Goal: Communication & Community: Answer question/provide support

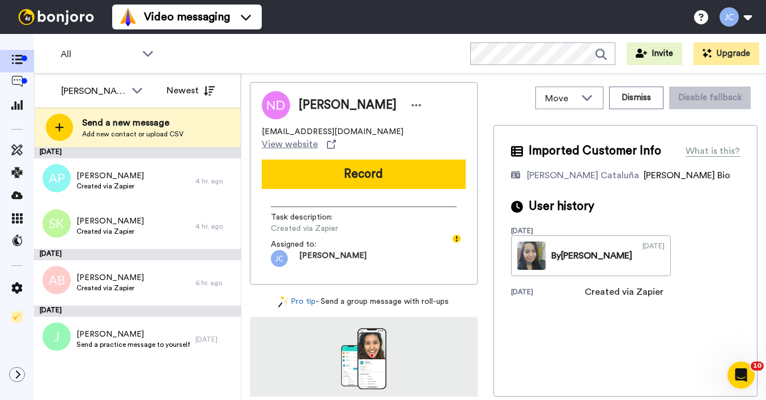
click at [288, 50] on div "All Invite Upgrade" at bounding box center [400, 54] width 732 height 40
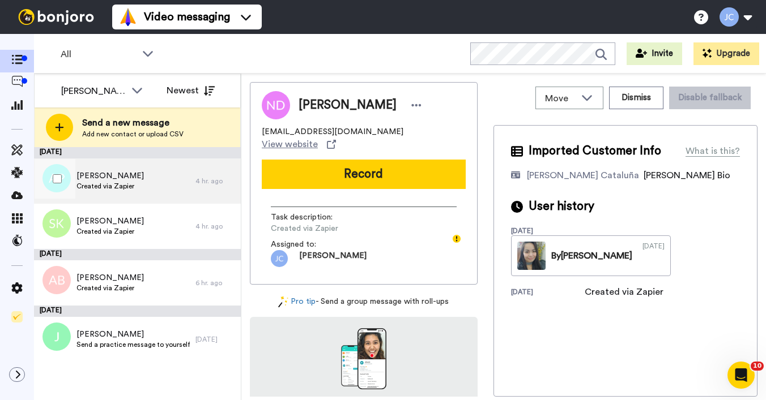
click at [120, 179] on span "Alyssa Pryor" at bounding box center [109, 175] width 67 height 11
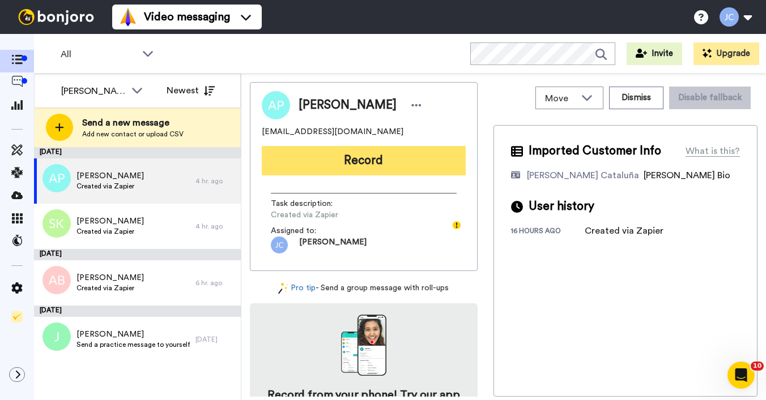
click at [324, 160] on button "Record" at bounding box center [364, 160] width 204 height 29
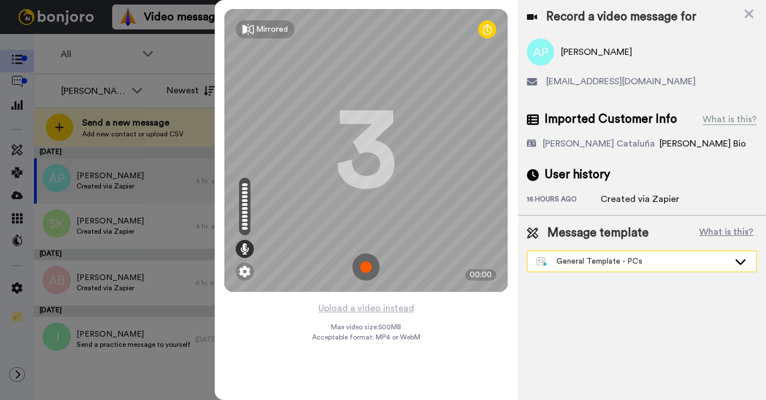
click at [583, 260] on div "General Template - PCs" at bounding box center [632, 261] width 193 height 11
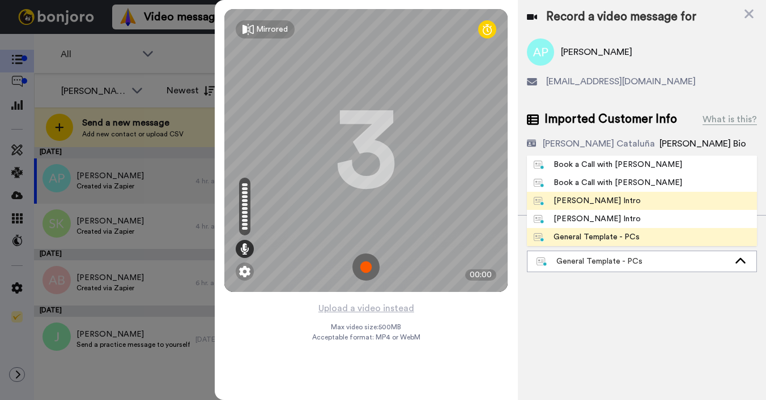
click at [580, 202] on div "Josephine Bonjoro Intro" at bounding box center [586, 200] width 107 height 11
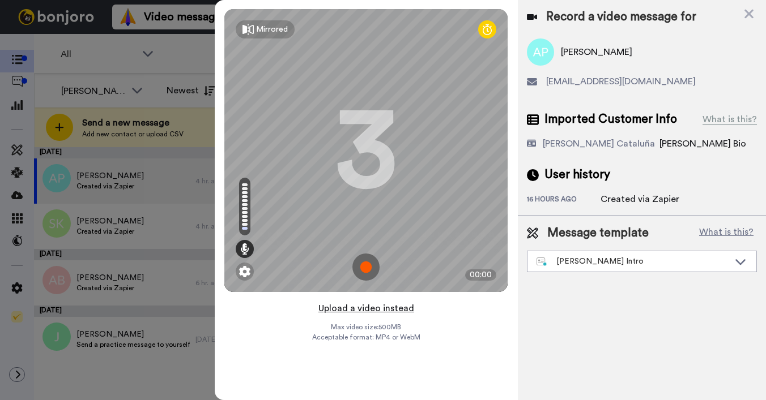
click at [388, 310] on button "Upload a video instead" at bounding box center [366, 308] width 102 height 15
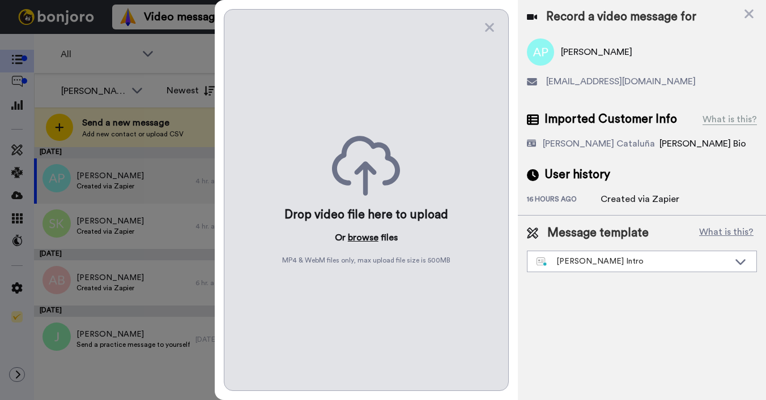
click at [360, 238] on button "browse" at bounding box center [363, 238] width 31 height 14
click at [750, 12] on icon at bounding box center [748, 14] width 9 height 9
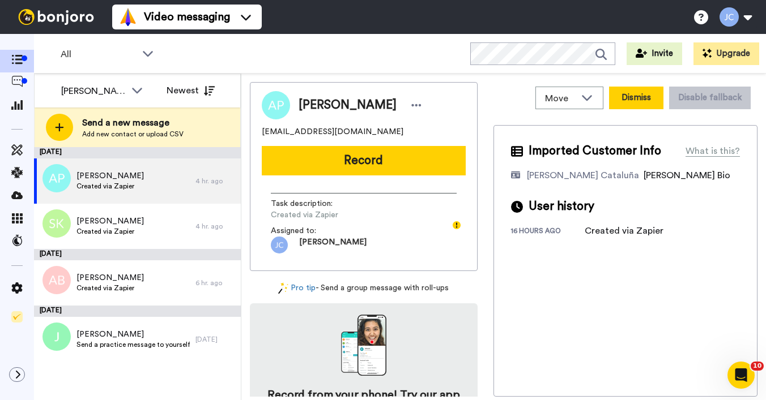
click at [621, 100] on button "Dismiss" at bounding box center [636, 98] width 54 height 23
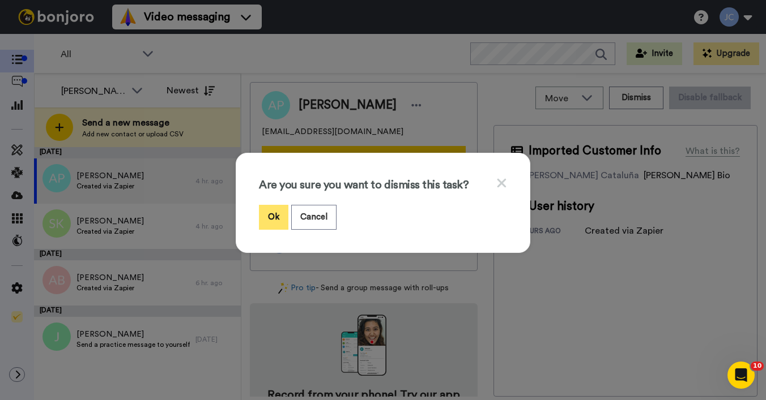
click at [269, 217] on button "Ok" at bounding box center [273, 217] width 29 height 24
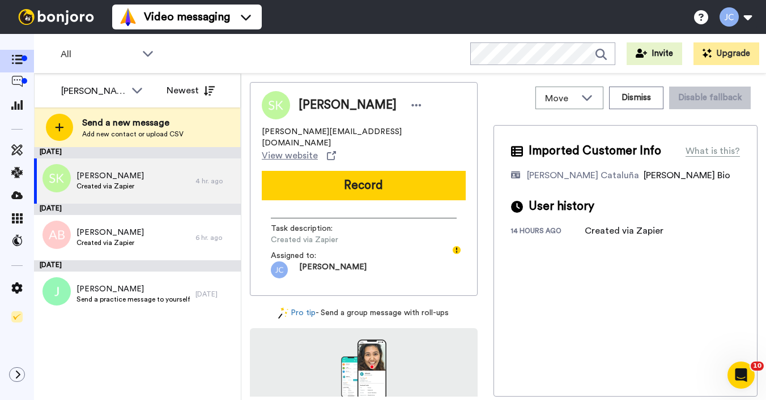
click at [319, 143] on div "Shane Kempton s.kempton@icloud.com View website Record Task description : Creat…" at bounding box center [364, 189] width 228 height 214
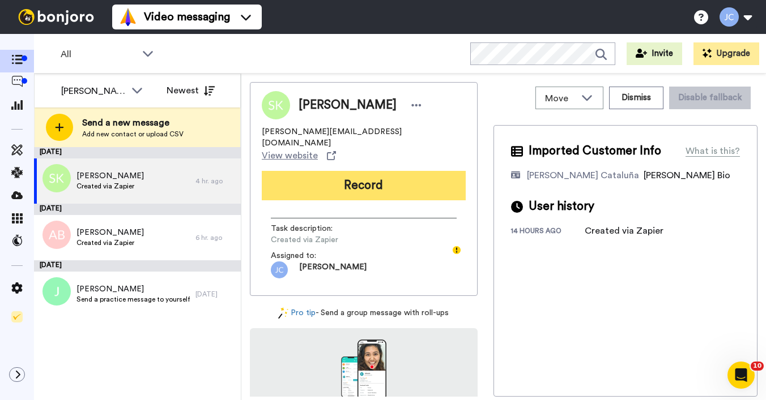
click at [315, 171] on button "Record" at bounding box center [364, 185] width 204 height 29
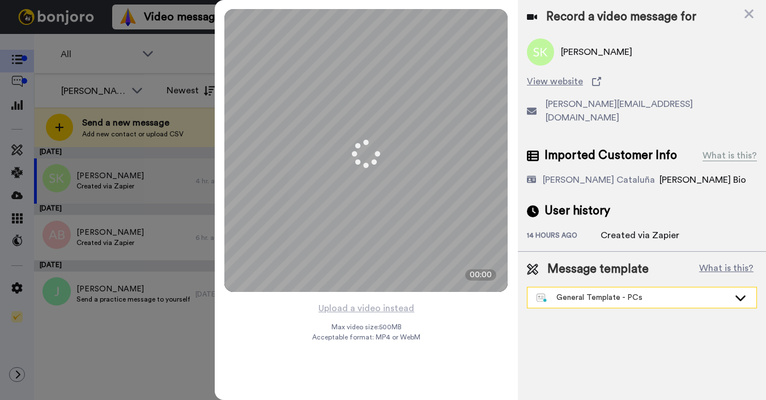
click at [578, 293] on div "General Template - PCs" at bounding box center [641, 298] width 229 height 20
click at [578, 292] on div "General Template - PCs" at bounding box center [632, 297] width 193 height 11
click at [576, 292] on div "General Template - PCs" at bounding box center [632, 297] width 193 height 11
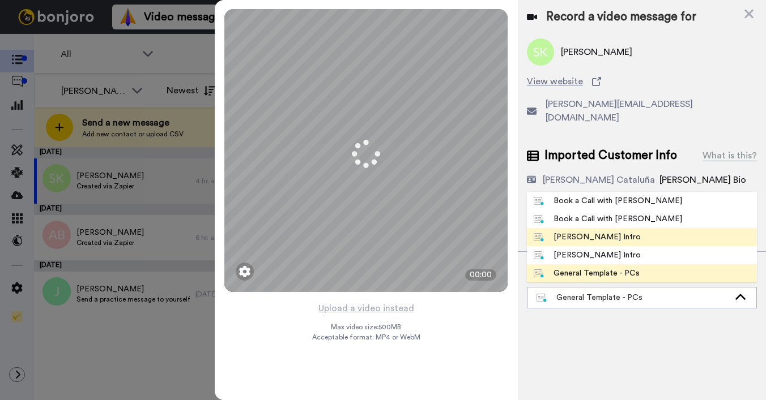
click at [569, 232] on div "Josephine Bonjoro Intro" at bounding box center [586, 237] width 107 height 11
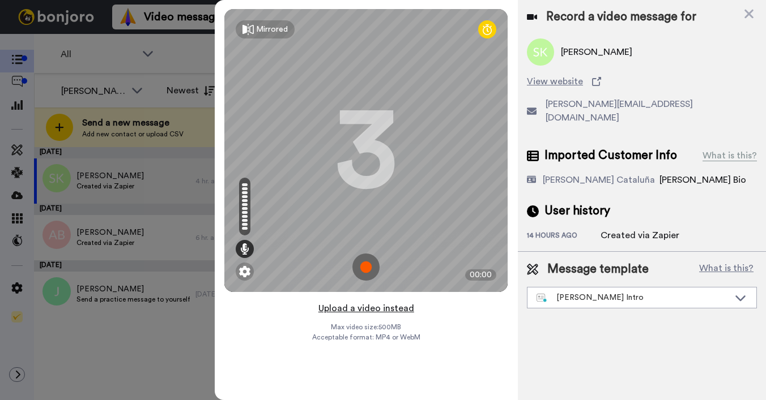
click at [355, 308] on button "Upload a video instead" at bounding box center [366, 308] width 102 height 15
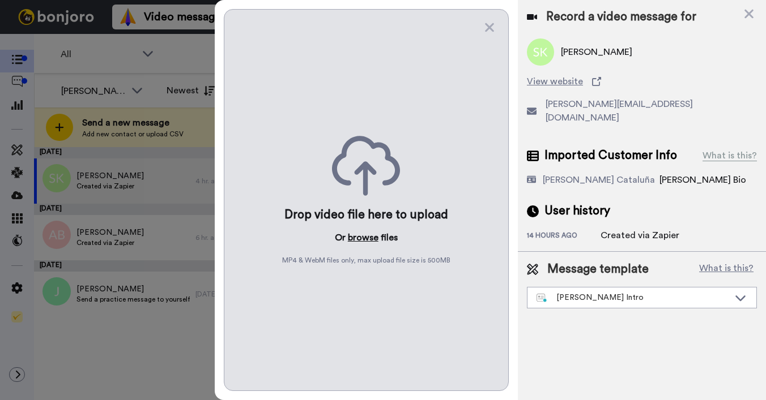
click at [362, 241] on button "browse" at bounding box center [363, 238] width 31 height 14
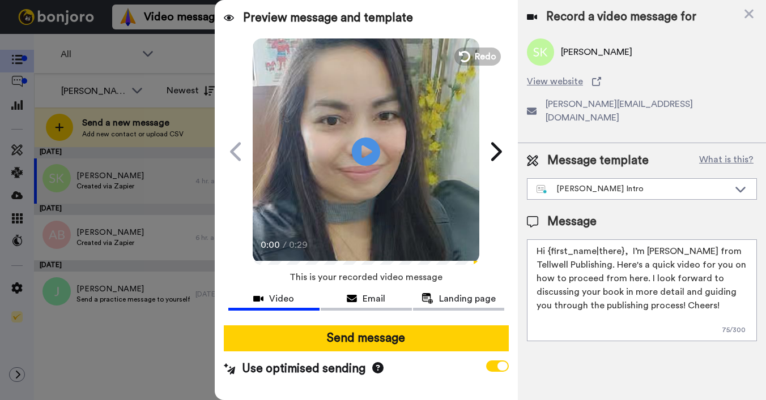
drag, startPoint x: 548, startPoint y: 237, endPoint x: 622, endPoint y: 242, distance: 74.9
click at [622, 242] on textarea "Hi {first_name|there}, I’m Joe from Tellwell Publishing. Here's a quick video f…" at bounding box center [642, 291] width 230 height 102
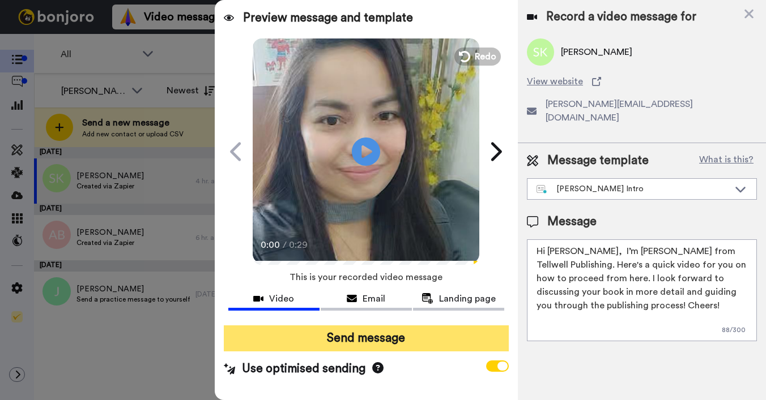
type textarea "Hi Shane, I’m Joe from Tellwell Publishing. Here's a quick video for you on how…"
click at [432, 341] on button "Send message" at bounding box center [366, 339] width 285 height 26
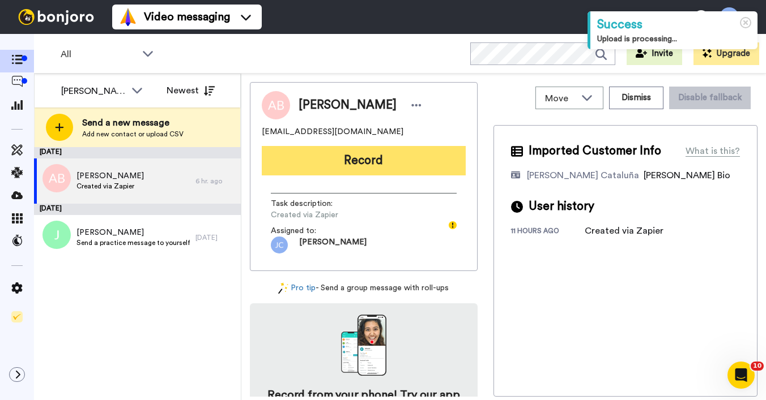
click at [323, 149] on button "Record" at bounding box center [364, 160] width 204 height 29
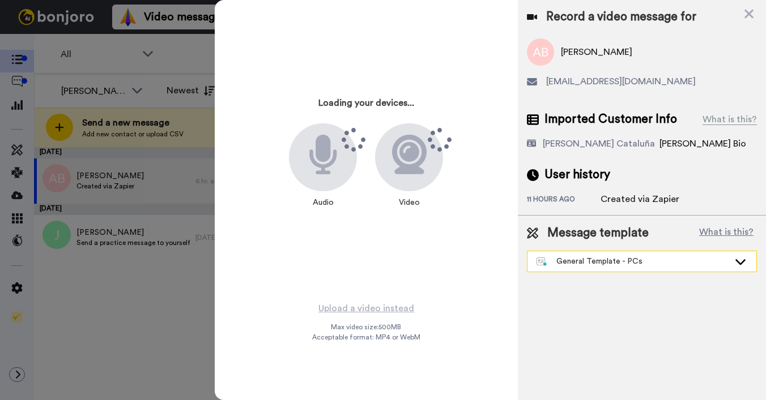
click at [607, 258] on div "General Template - PCs" at bounding box center [632, 261] width 193 height 11
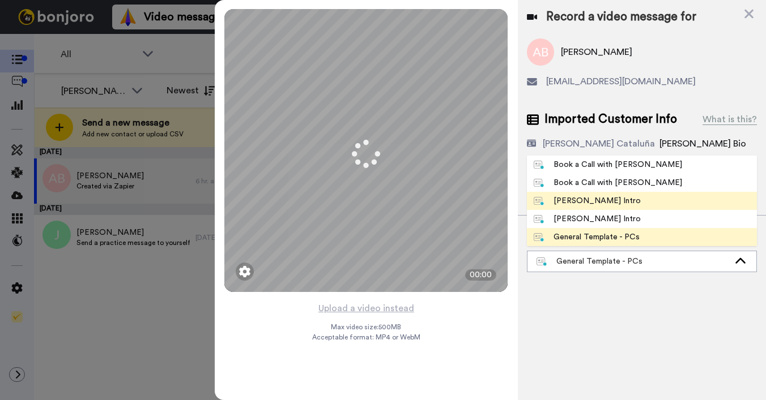
click at [592, 199] on div "Josephine Bonjoro Intro" at bounding box center [586, 200] width 107 height 11
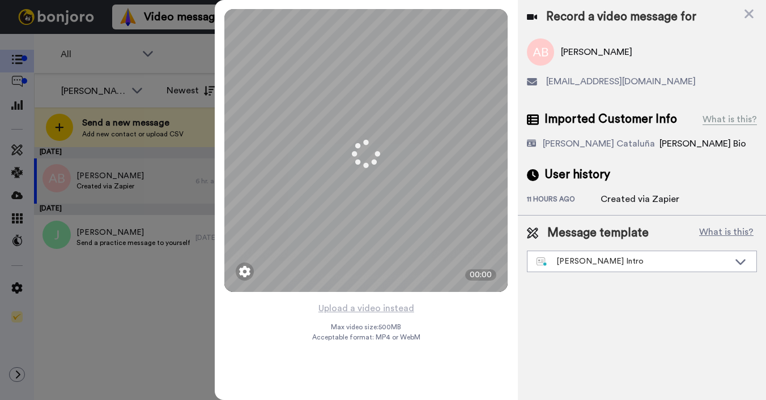
click at [592, 199] on div "11 hours ago" at bounding box center [564, 200] width 74 height 11
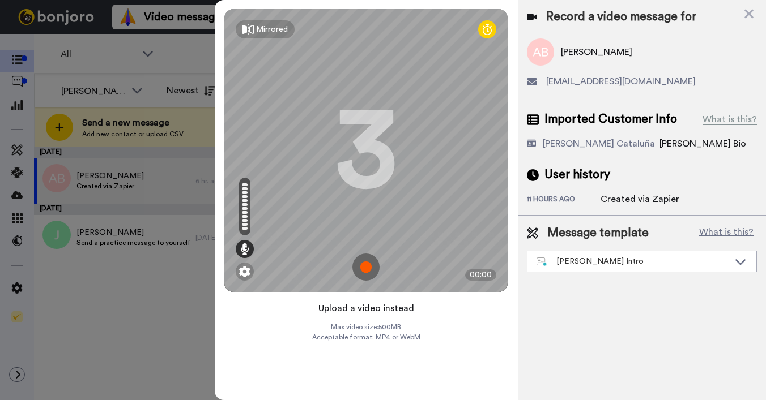
click at [354, 311] on button "Upload a video instead" at bounding box center [366, 308] width 102 height 15
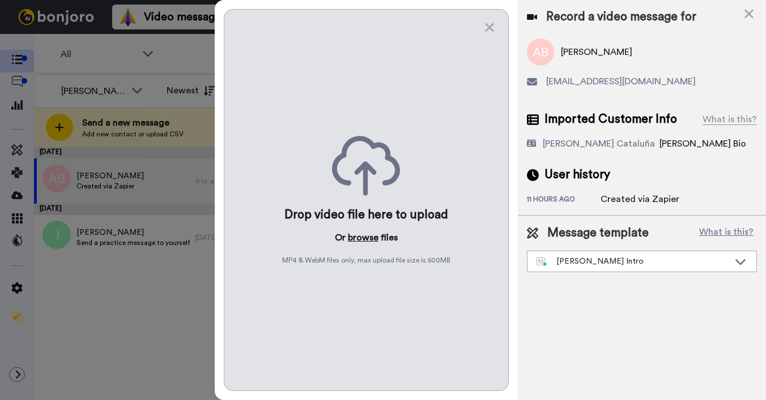
click at [360, 236] on button "browse" at bounding box center [363, 238] width 31 height 14
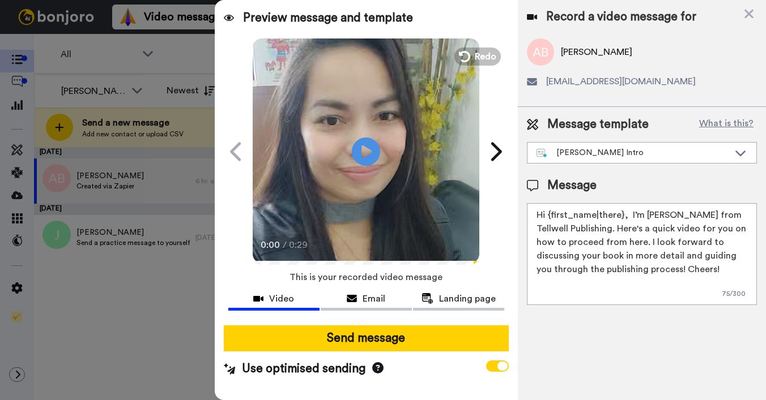
drag, startPoint x: 547, startPoint y: 214, endPoint x: 621, endPoint y: 213, distance: 74.2
click at [621, 213] on textarea "Hi {first_name|there}, I’m Joe from Tellwell Publishing. Here's a quick video f…" at bounding box center [642, 254] width 230 height 102
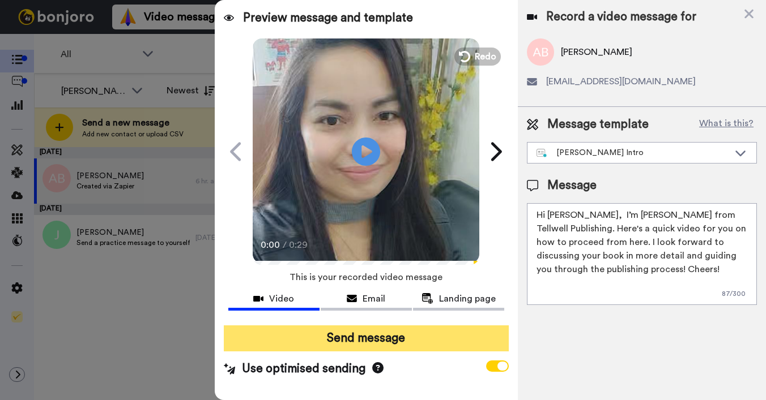
type textarea "Hi Angela, I’m Joe from Tellwell Publishing. Here's a quick video for you on ho…"
click at [376, 349] on button "Send message" at bounding box center [366, 339] width 285 height 26
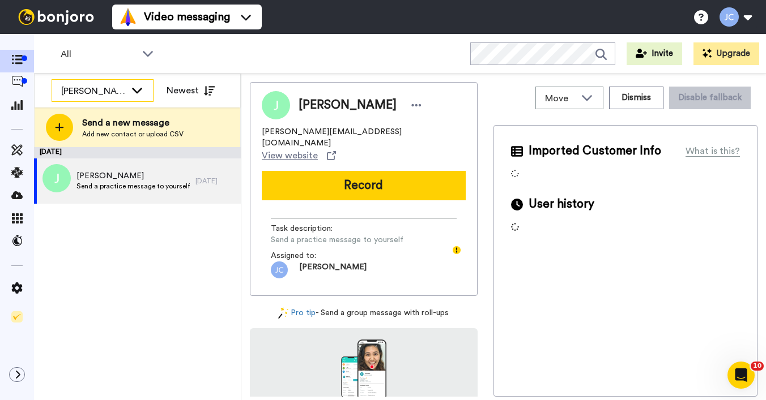
click at [121, 88] on div "Josephine Cataluña" at bounding box center [93, 91] width 65 height 14
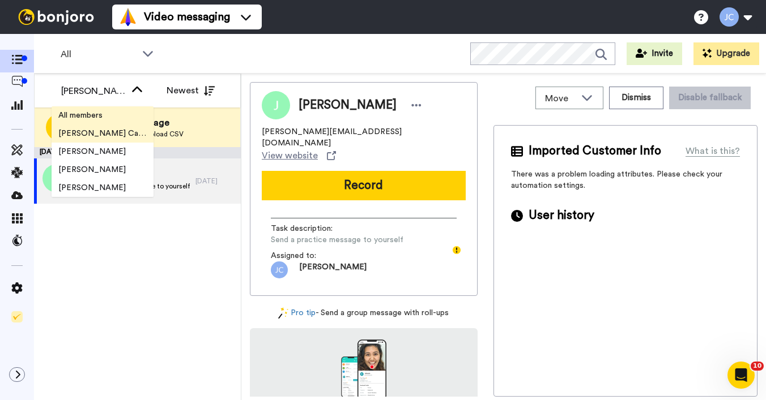
click at [112, 113] on li "All members" at bounding box center [103, 115] width 102 height 18
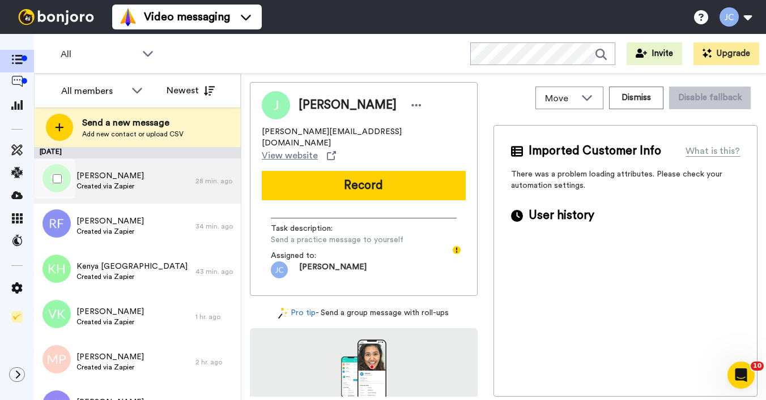
click at [135, 185] on div "Simeo Smith Created via Zapier" at bounding box center [114, 181] width 161 height 45
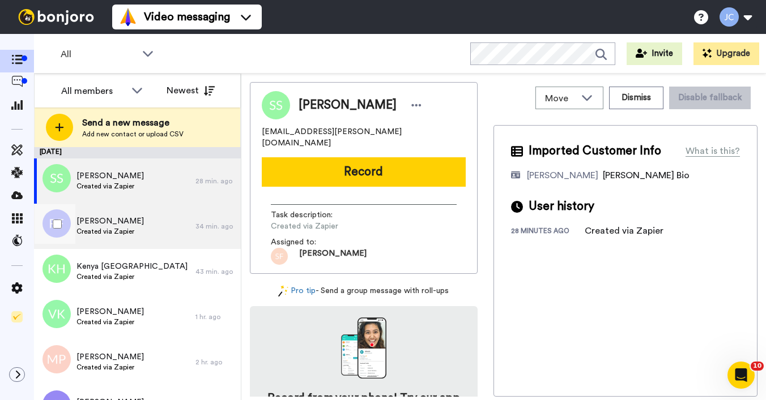
click at [131, 228] on span "Created via Zapier" at bounding box center [109, 231] width 67 height 9
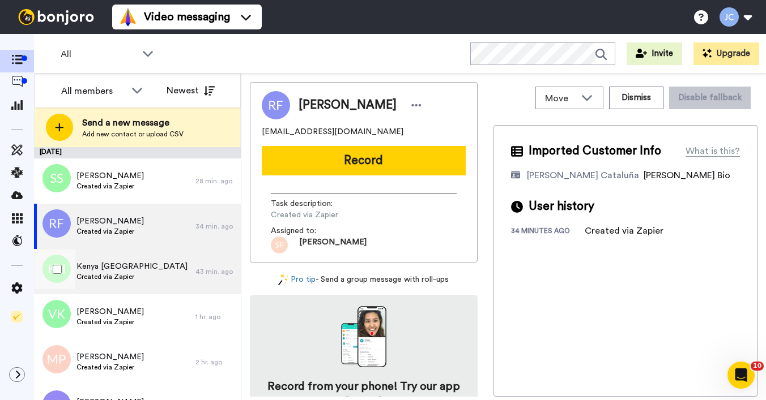
click at [127, 270] on span "Kenya [GEOGRAPHIC_DATA]" at bounding box center [131, 266] width 111 height 11
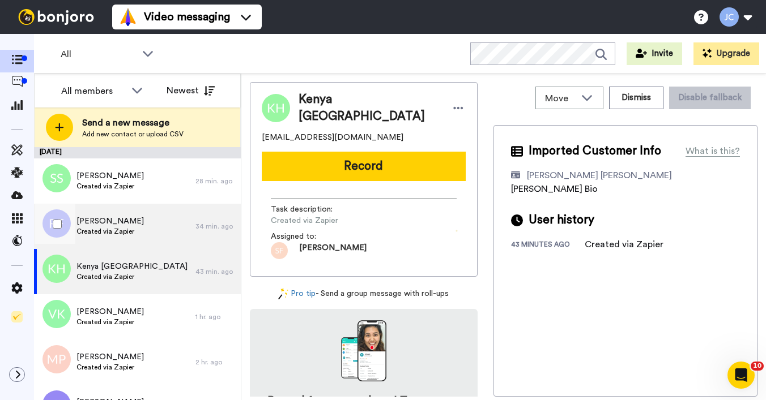
click at [137, 229] on div "Ruth Faleolo Created via Zapier" at bounding box center [114, 226] width 161 height 45
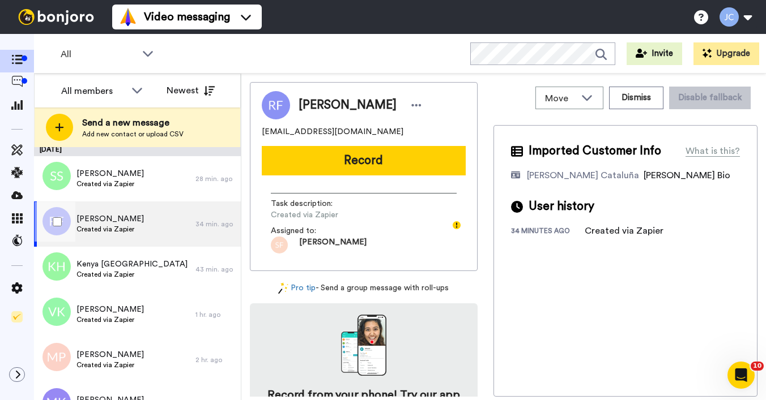
scroll to position [5, 0]
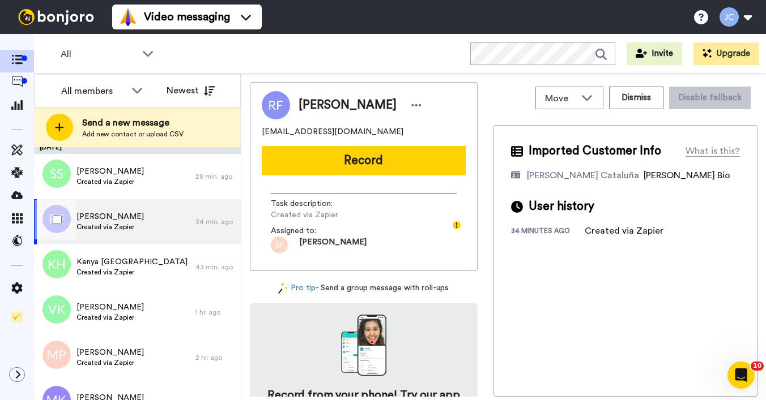
click at [61, 221] on div at bounding box center [55, 220] width 41 height 40
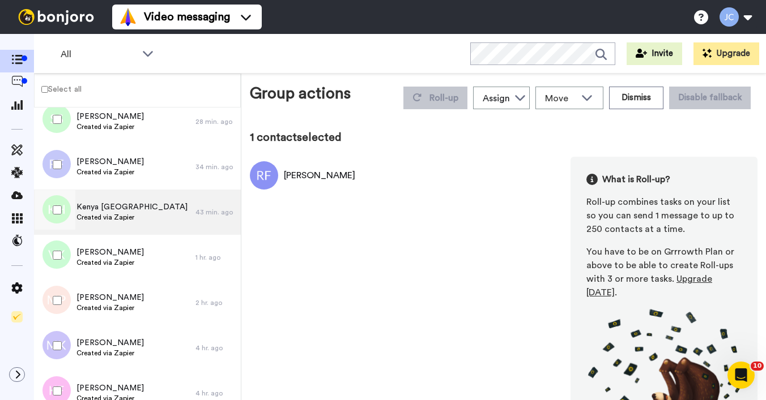
scroll to position [41, 0]
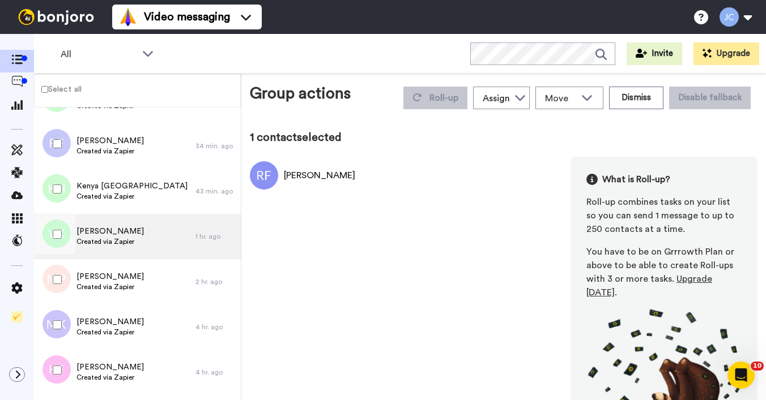
click at [136, 233] on div "Victoria Kelly Created via Zapier" at bounding box center [114, 236] width 161 height 45
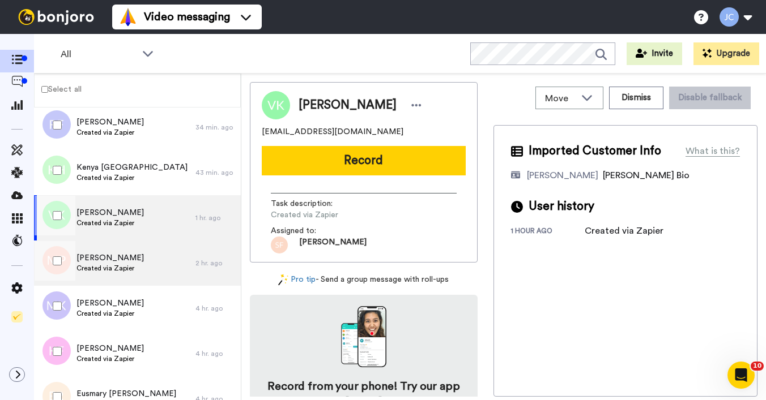
scroll to position [88, 0]
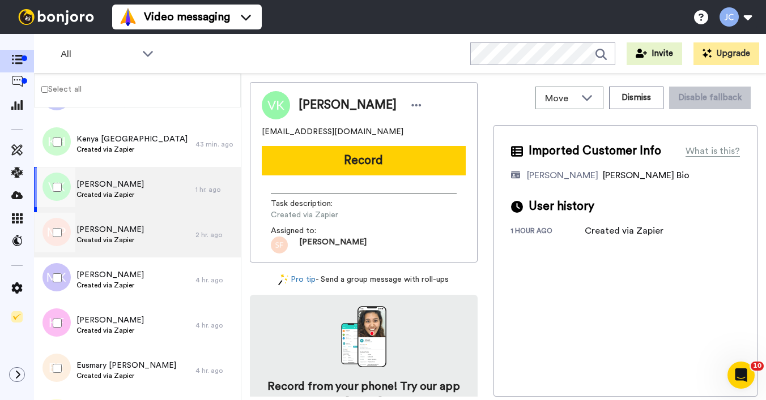
click at [136, 234] on div "Melinda Piche Created via Zapier" at bounding box center [114, 234] width 161 height 45
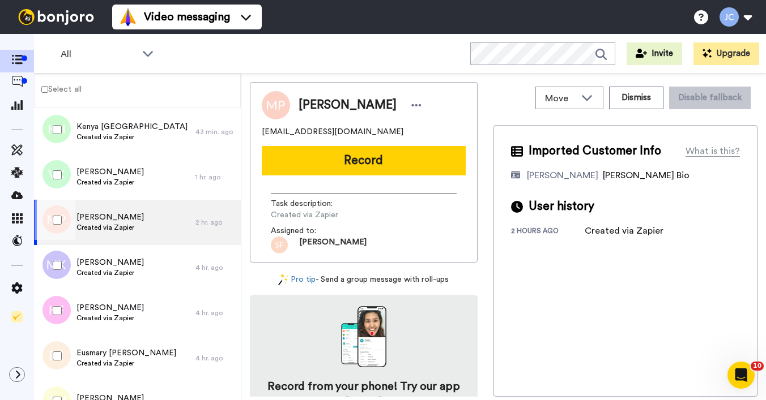
scroll to position [121, 0]
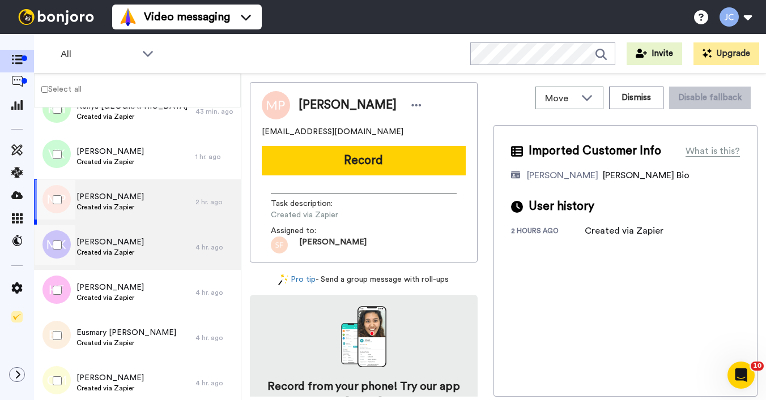
click at [138, 237] on div "Marcus King Created via Zapier" at bounding box center [114, 247] width 161 height 45
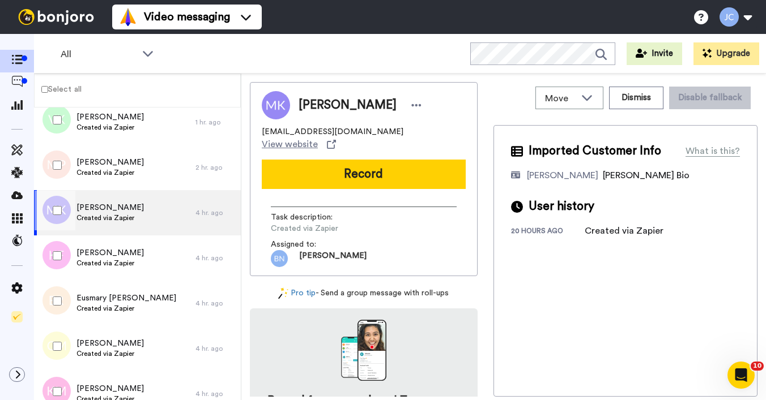
scroll to position [181, 0]
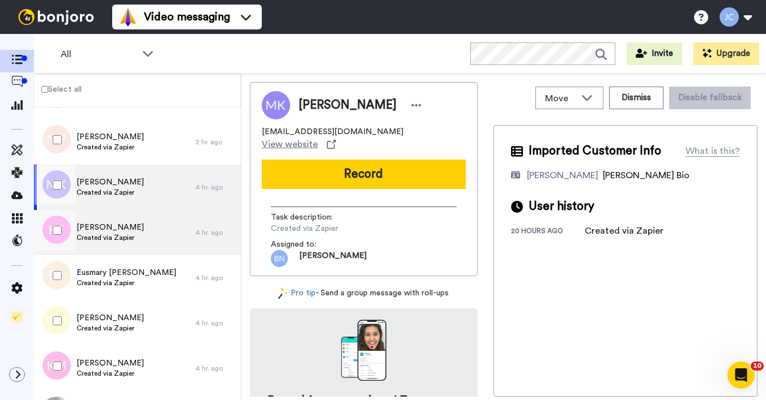
click at [139, 238] on div "Kahmla Folie Created via Zapier" at bounding box center [114, 232] width 161 height 45
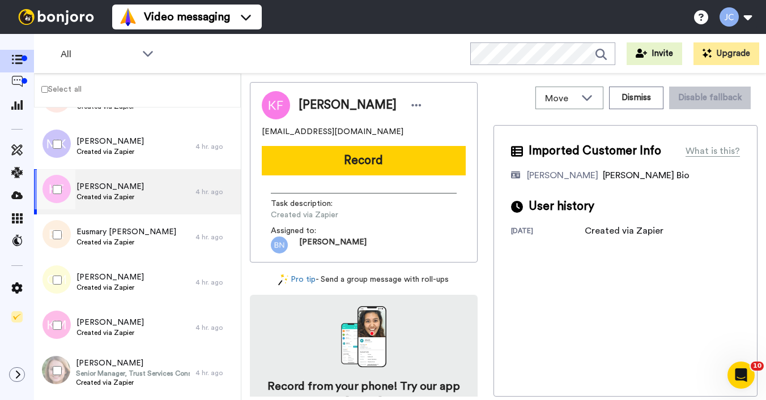
scroll to position [243, 0]
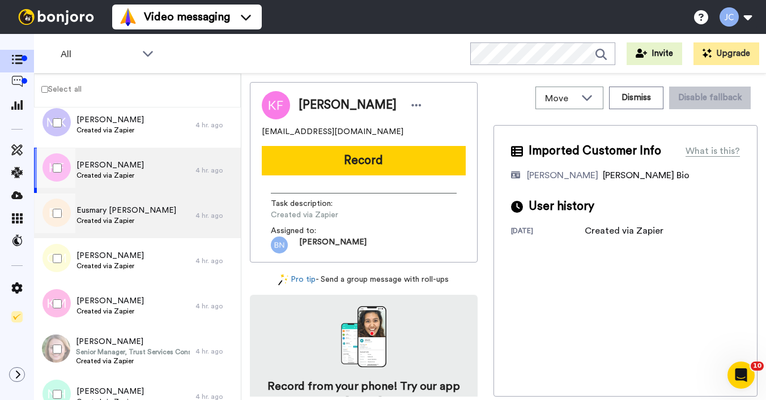
click at [144, 221] on div "Eusmary Rangel Created via Zapier" at bounding box center [114, 215] width 161 height 45
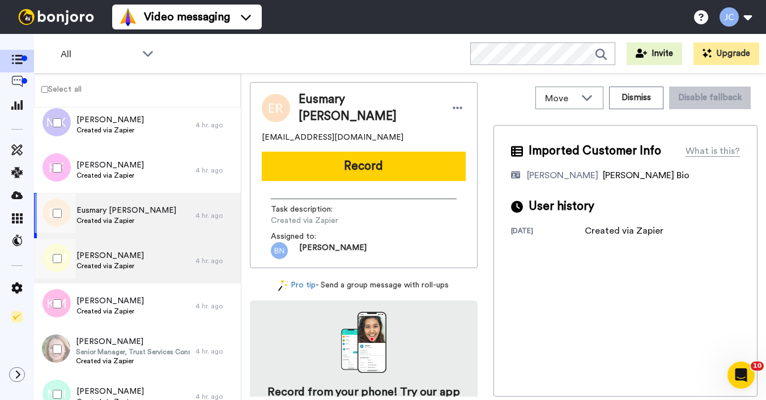
click at [136, 258] on span "[PERSON_NAME]" at bounding box center [109, 255] width 67 height 11
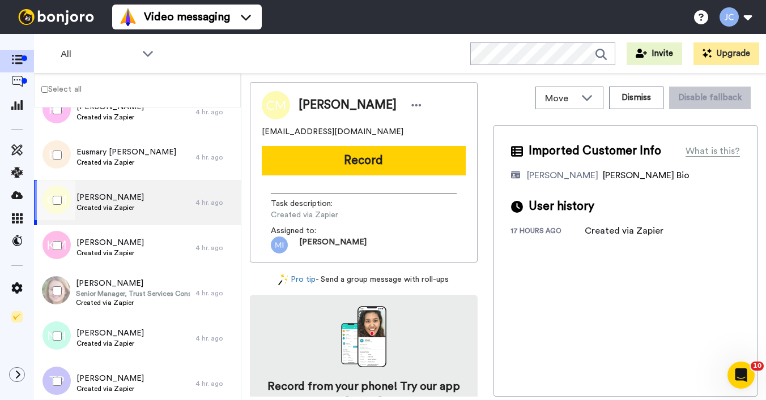
scroll to position [306, 0]
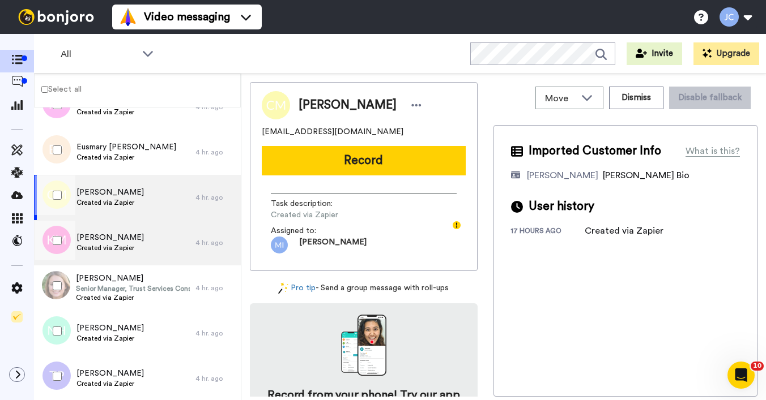
click at [137, 247] on div "Keisha Maynard Created via Zapier" at bounding box center [114, 242] width 161 height 45
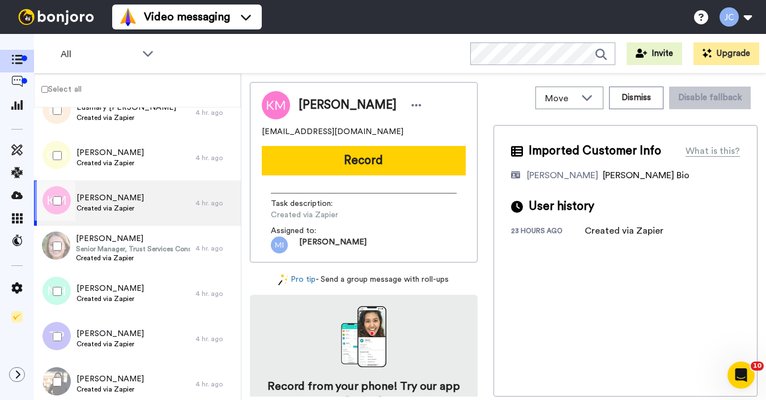
scroll to position [366, 0]
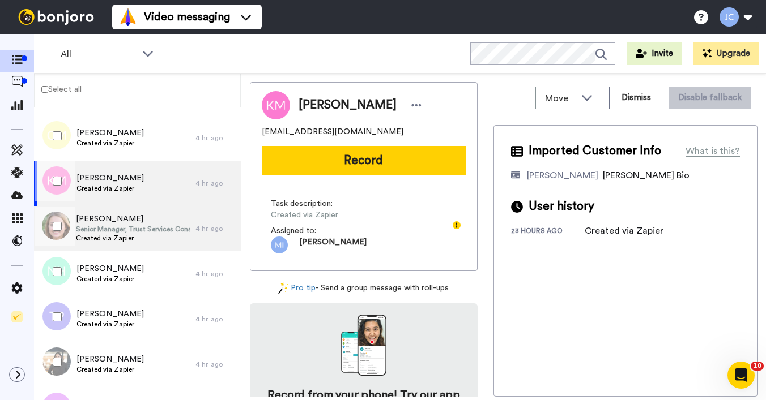
click at [139, 237] on span "Created via Zapier" at bounding box center [133, 238] width 114 height 9
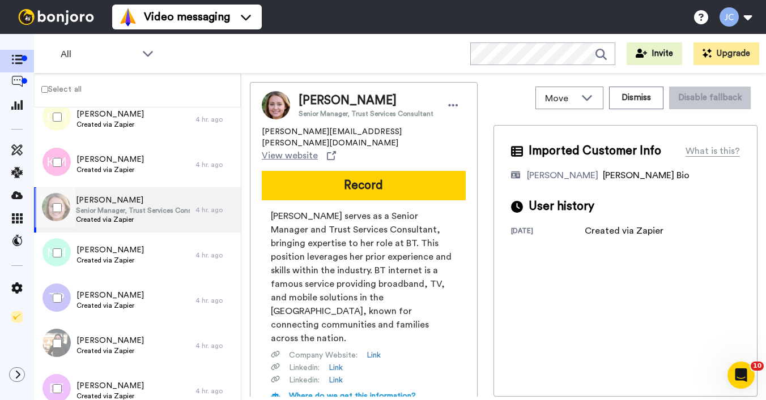
scroll to position [420, 0]
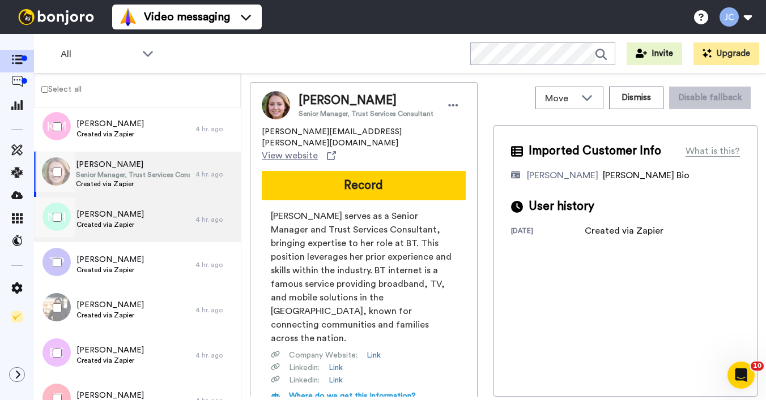
click at [143, 224] on div "Natalie Haselden Created via Zapier" at bounding box center [114, 219] width 161 height 45
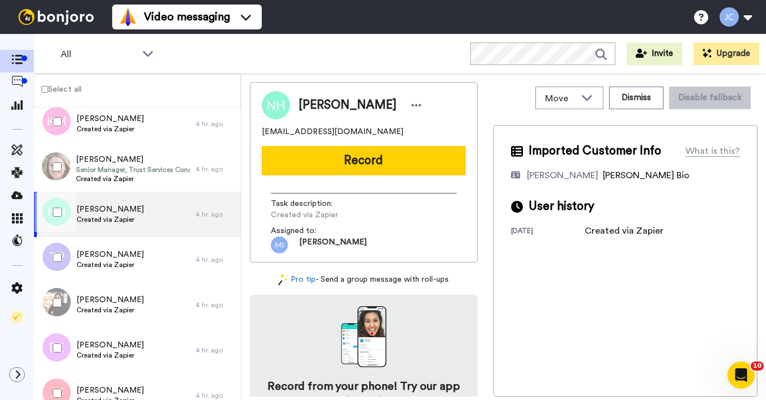
scroll to position [451, 0]
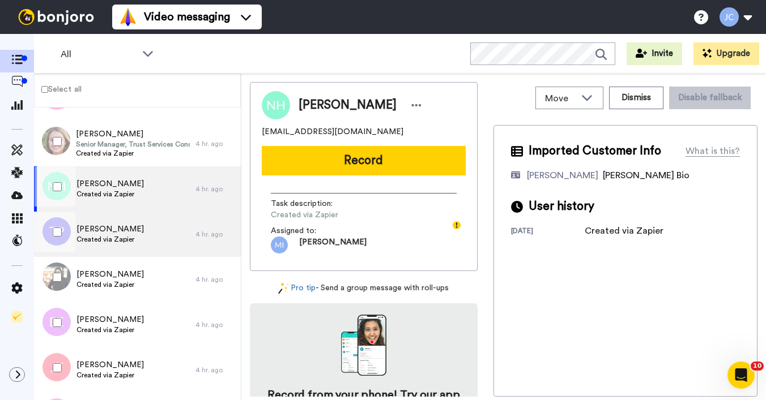
click at [139, 237] on div "Thomas Parr Created via Zapier" at bounding box center [114, 234] width 161 height 45
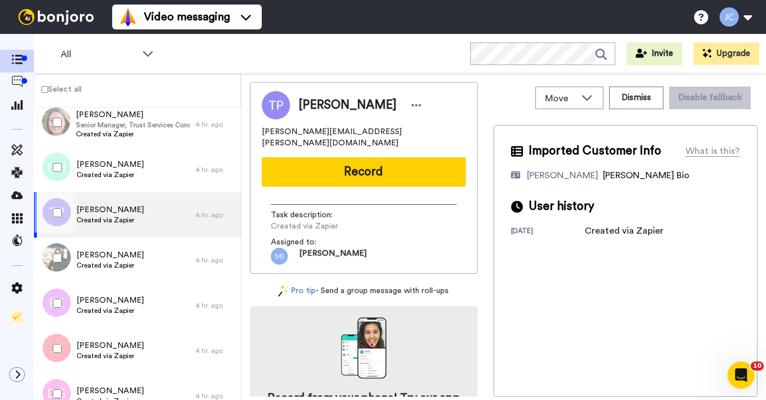
scroll to position [487, 0]
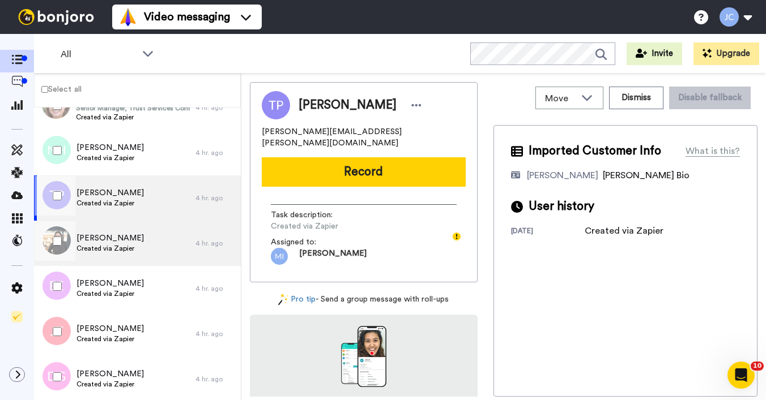
click at [139, 237] on span "[PERSON_NAME]" at bounding box center [109, 238] width 67 height 11
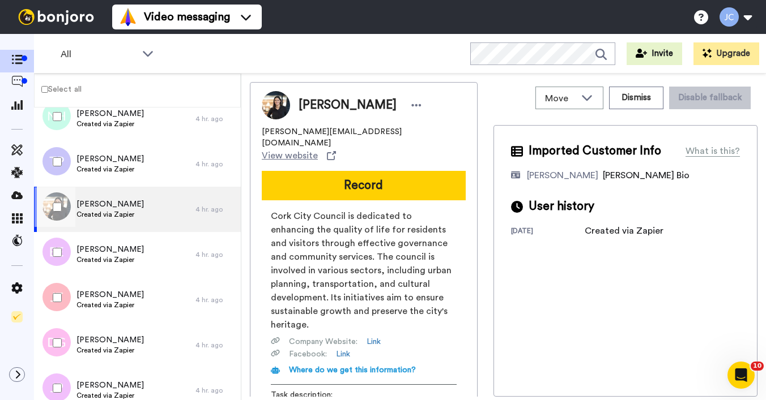
scroll to position [523, 0]
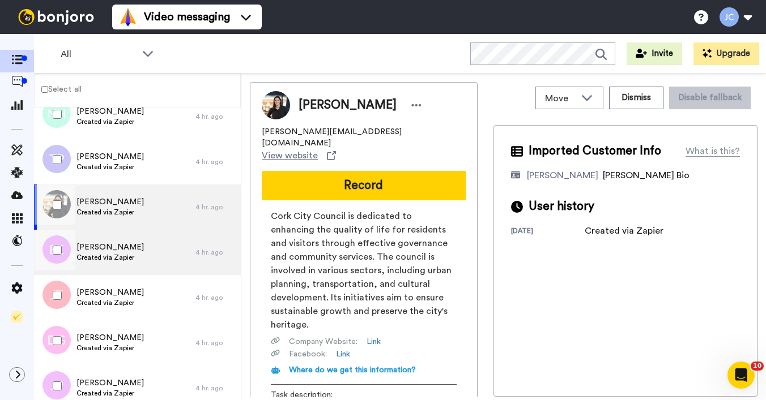
click at [140, 247] on div "Eleanor Evans Created via Zapier" at bounding box center [114, 252] width 161 height 45
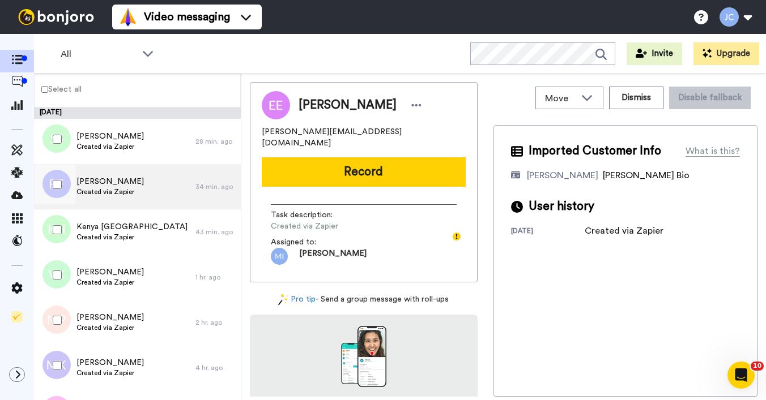
click at [105, 186] on span "Ruth Faleolo" at bounding box center [109, 181] width 67 height 11
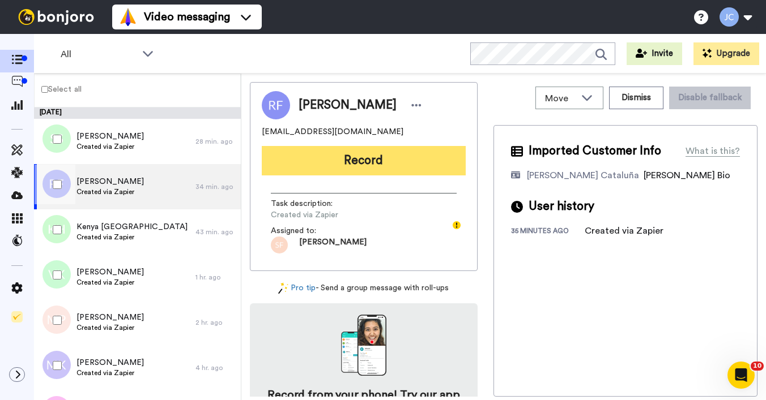
click at [357, 162] on button "Record" at bounding box center [364, 160] width 204 height 29
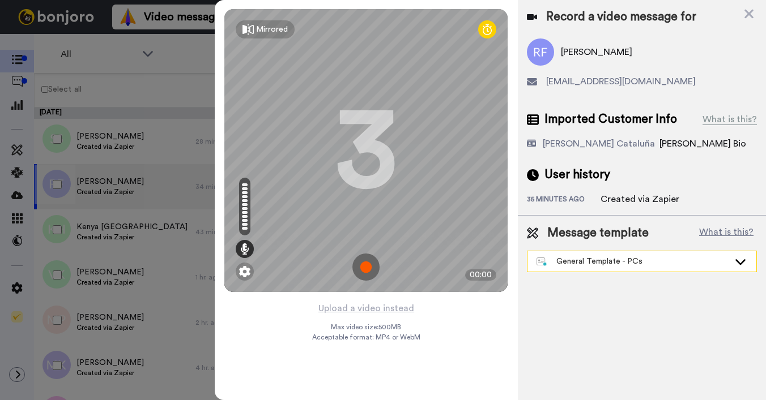
click at [613, 262] on div "General Template - PCs" at bounding box center [632, 261] width 193 height 11
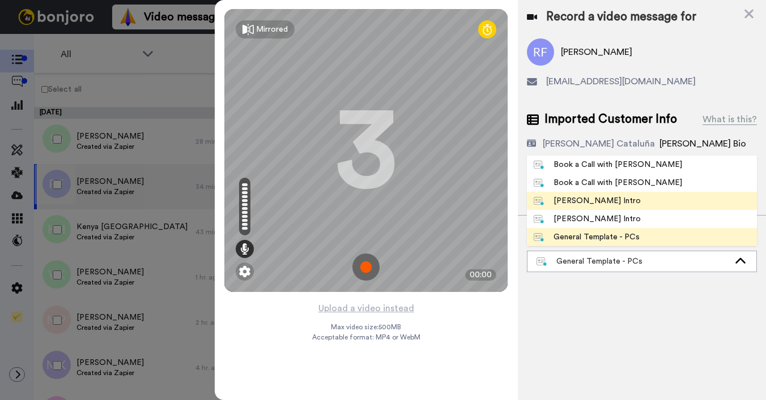
click at [593, 202] on div "Josephine Bonjoro Intro" at bounding box center [586, 200] width 107 height 11
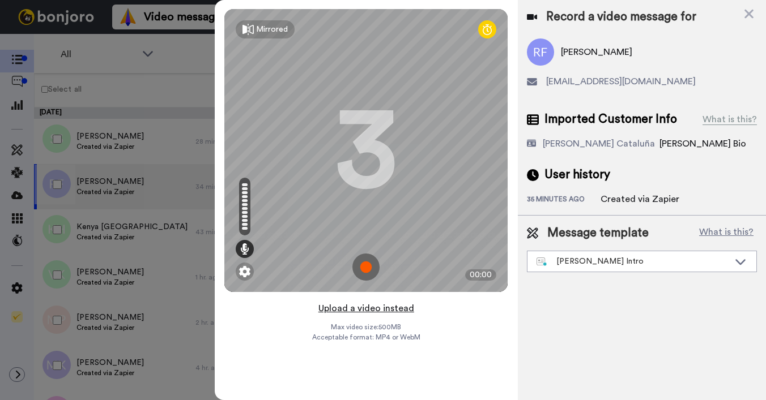
click at [356, 310] on button "Upload a video instead" at bounding box center [366, 308] width 102 height 15
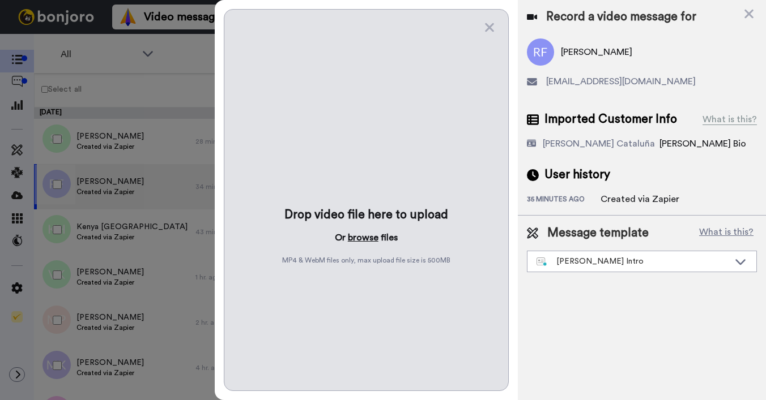
click at [362, 236] on button "browse" at bounding box center [363, 238] width 31 height 14
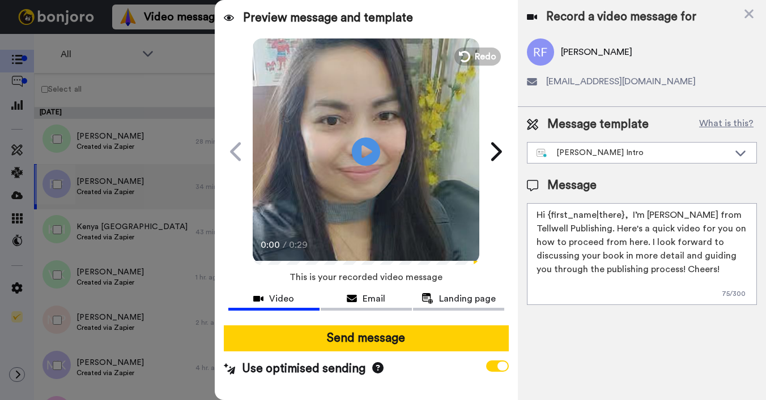
drag, startPoint x: 548, startPoint y: 216, endPoint x: 621, endPoint y: 215, distance: 72.5
click at [621, 215] on textarea "Hi {first_name|there}, I’m Joe from Tellwell Publishing. Here's a quick video f…" at bounding box center [642, 254] width 230 height 102
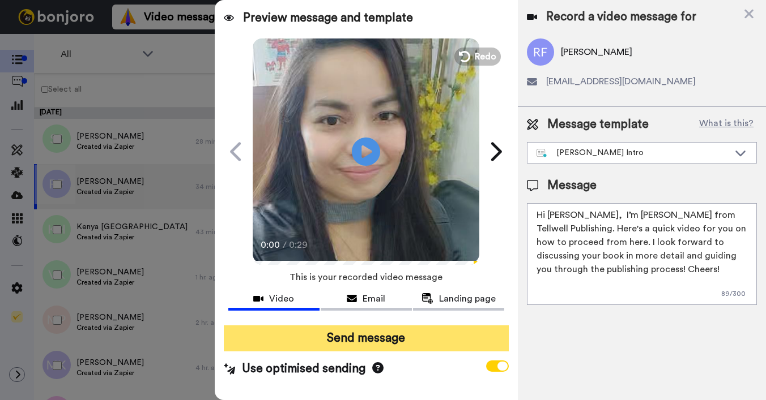
type textarea "Hi Ruth, I’m Joe from Tellwell Publishing. Here's a quick video for you on how …"
click at [458, 338] on button "Send message" at bounding box center [366, 339] width 285 height 26
